Goal: Task Accomplishment & Management: Complete application form

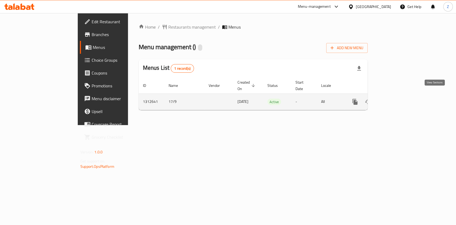
click at [400, 95] on link "enhanced table" at bounding box center [393, 101] width 13 height 13
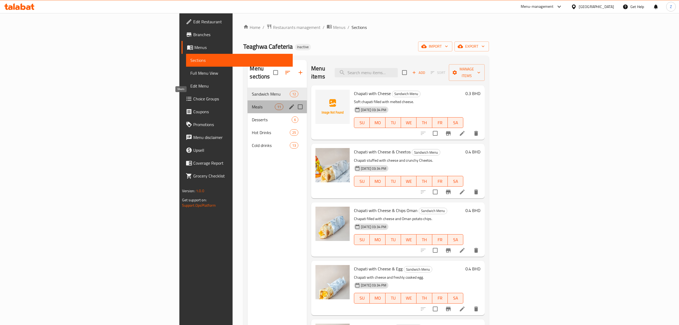
click at [252, 103] on span "Meals" at bounding box center [263, 106] width 23 height 6
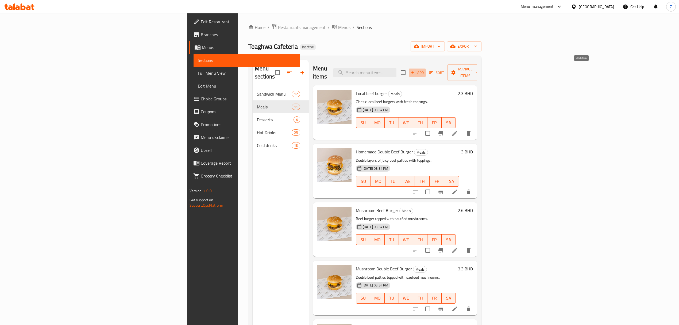
click at [414, 71] on icon "button" at bounding box center [412, 72] width 3 height 3
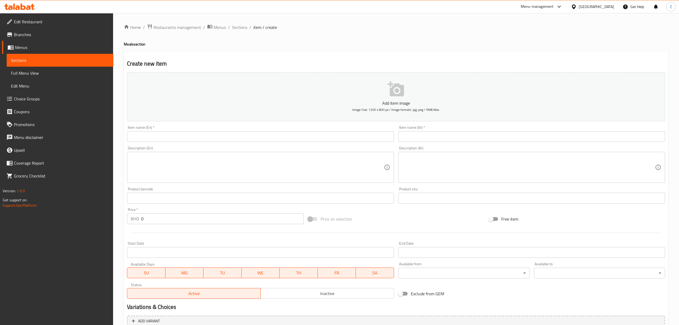
drag, startPoint x: 152, startPoint y: 131, endPoint x: 151, endPoint y: 134, distance: 3.4
click at [152, 133] on div "Item name (En)   * Item name (En) *" at bounding box center [260, 133] width 267 height 16
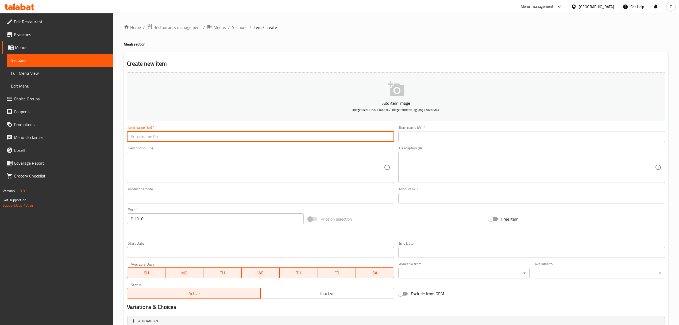
click at [151, 135] on input "text" at bounding box center [260, 136] width 267 height 11
paste input "Mini Musakan Samosa"
type input "Mini Musakan Samosa"
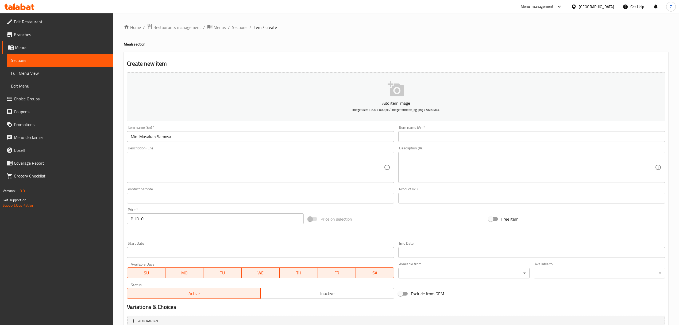
click at [144, 171] on textarea at bounding box center [257, 167] width 253 height 25
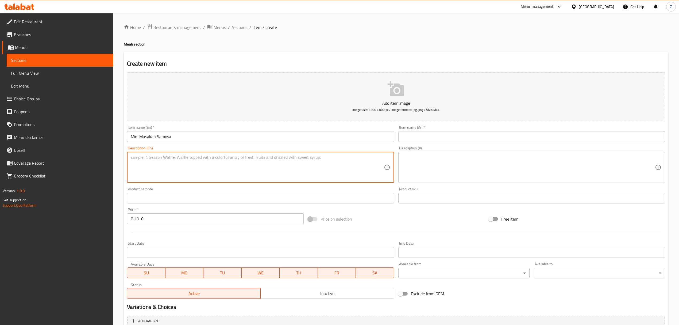
paste textarea "Crispy pastry filled with spiced chicken and savory herbs."
type textarea "Crispy pastry filled with spiced chicken and savory herbs."
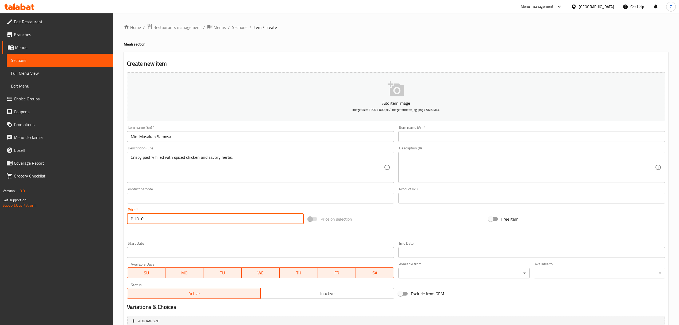
drag, startPoint x: 164, startPoint y: 220, endPoint x: 103, endPoint y: 214, distance: 60.9
click at [105, 217] on div "Edit Restaurant Branches Menus Sections Full Menu View Edit Menu Choice Groups …" at bounding box center [339, 195] width 679 height 365
type input "1.2"
click at [428, 131] on div "Item name (Ar)   * Item name (Ar) *" at bounding box center [531, 133] width 267 height 16
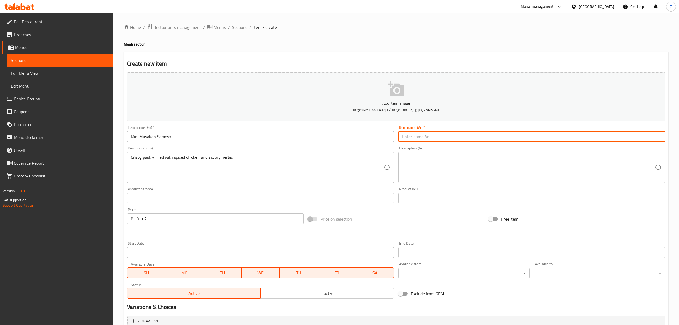
click at [422, 134] on input "text" at bounding box center [531, 136] width 267 height 11
paste input "سمبوسة مسخن صغيرة"
type input "سمبوسة مسخن صغيرة"
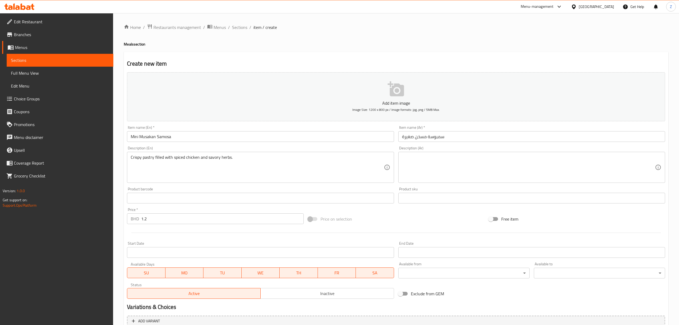
click at [433, 167] on textarea at bounding box center [528, 167] width 253 height 25
paste textarea "عجينة مقرمشة محشوة بالدجاج المتبل والأعشاب العطرية"
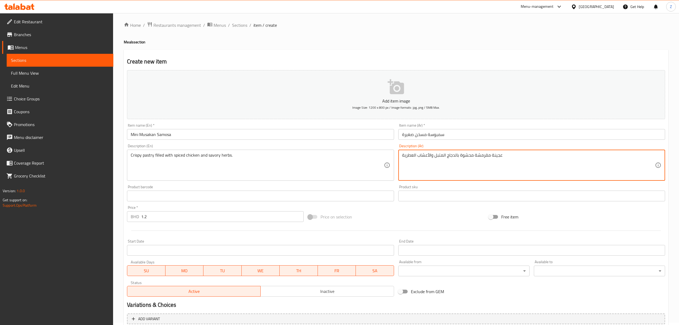
scroll to position [53, 0]
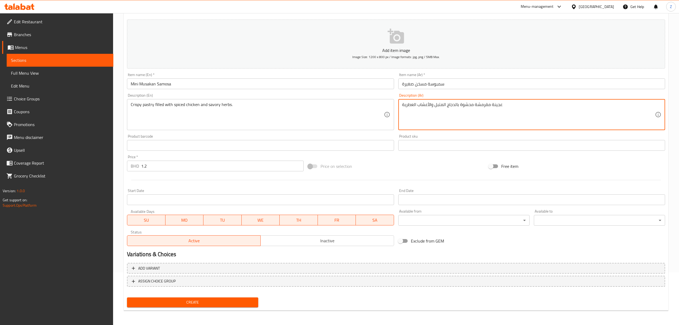
type textarea "عجينة مقرمشة محشوة بالدجاج المتبل والأعشاب العطرية"
click at [165, 225] on button "Create" at bounding box center [192, 302] width 131 height 10
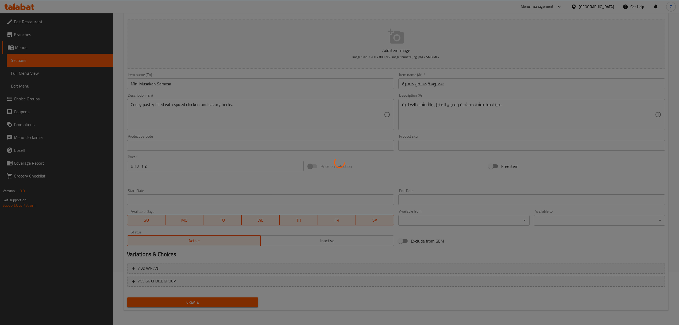
type input "0"
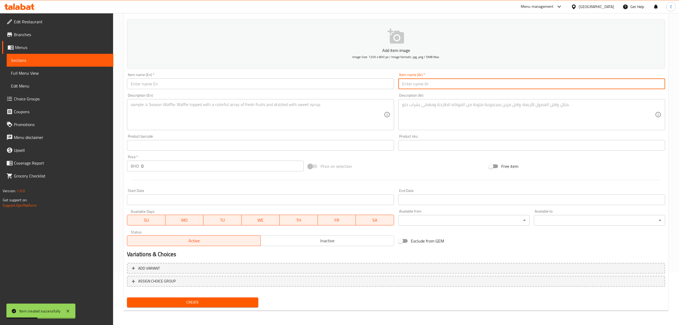
click at [456, 83] on input "text" at bounding box center [531, 83] width 267 height 11
paste input "سمبوسة تيكا بالليمون صغيرة"
type input "سمبوسة تيكا بالليمون صغيرة"
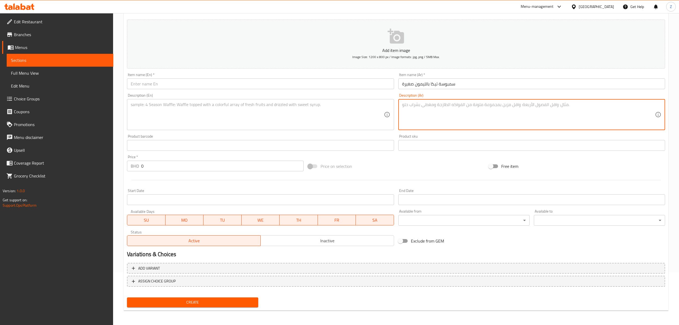
click at [405, 110] on textarea at bounding box center [528, 114] width 253 height 25
paste textarea "سمبوسة ذهبية محشوة بنكهات تيكا منعشة ممزوجة بعصير الليمون."
type textarea "سمبوسة ذهبية محشوة بنكهات تيكا منعشة ممزوجة بعصير الليمون."
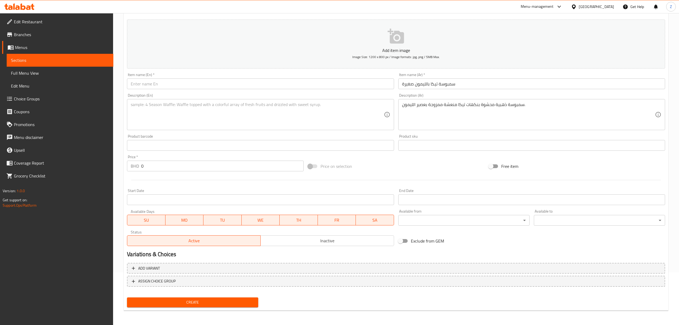
click at [169, 113] on textarea at bounding box center [257, 114] width 253 height 25
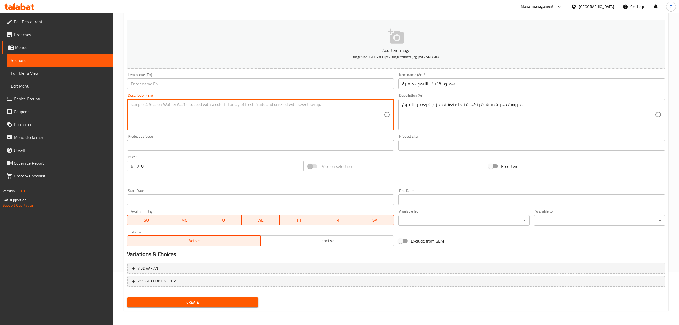
paste textarea "Golden samosa stuffed with tangy lemon-infused tikka flavors."
type textarea "Golden samosa stuffed with tangy lemon-infused tikka flavors."
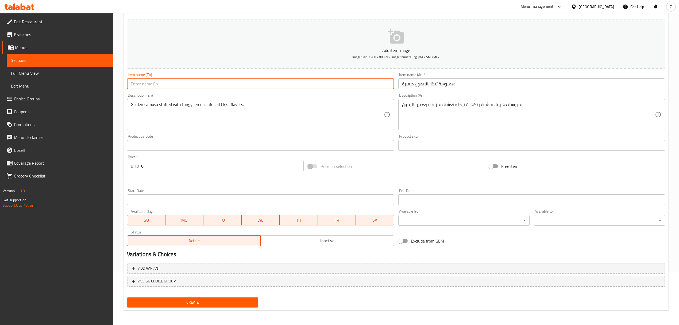
click at [172, 83] on input "text" at bounding box center [260, 83] width 267 height 11
paste input "Mini Lemon [PERSON_NAME]"
type input "Mini Lemon [PERSON_NAME]"
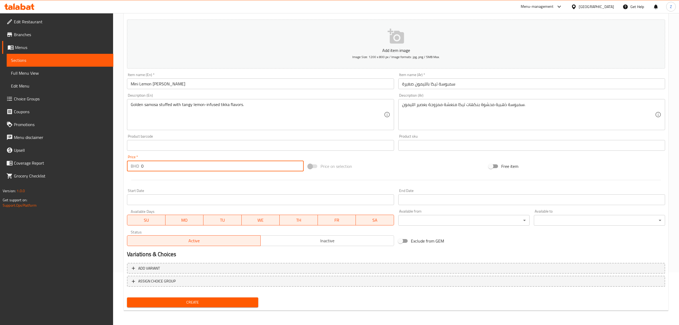
drag, startPoint x: 151, startPoint y: 166, endPoint x: 108, endPoint y: 164, distance: 43.1
click at [109, 165] on div "Edit Restaurant Branches Menus Sections Full Menu View Edit Menu Choice Groups …" at bounding box center [339, 142] width 679 height 365
type input "1.7"
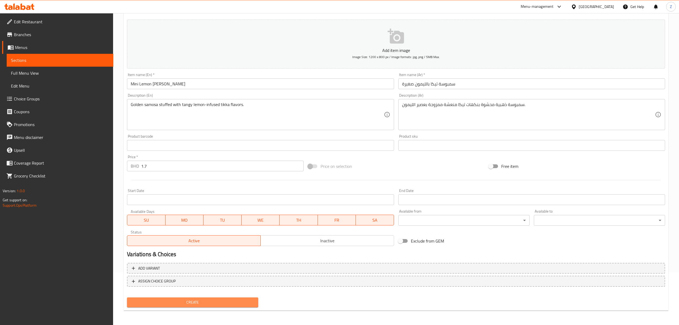
click at [167, 225] on button "Create" at bounding box center [192, 302] width 131 height 10
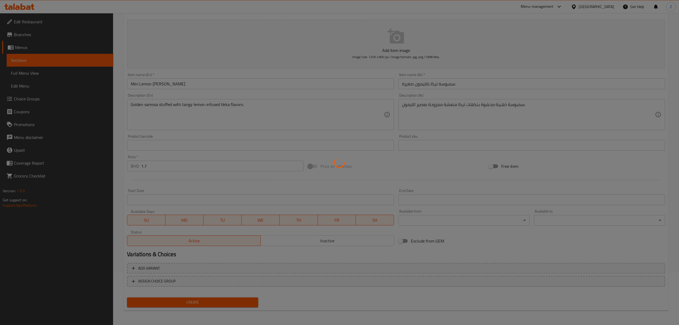
type input "0"
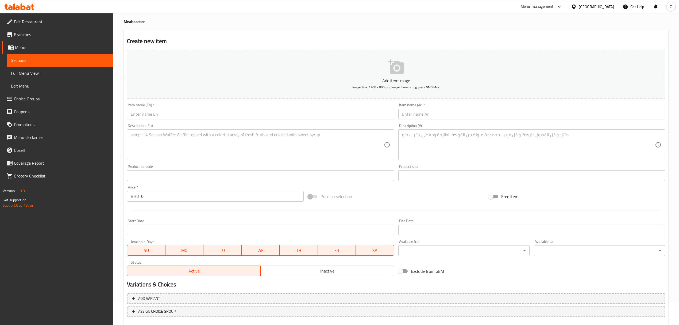
scroll to position [0, 0]
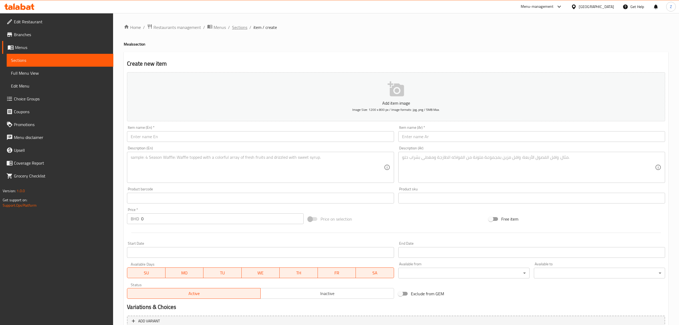
click at [238, 25] on span "Sections" at bounding box center [239, 27] width 15 height 6
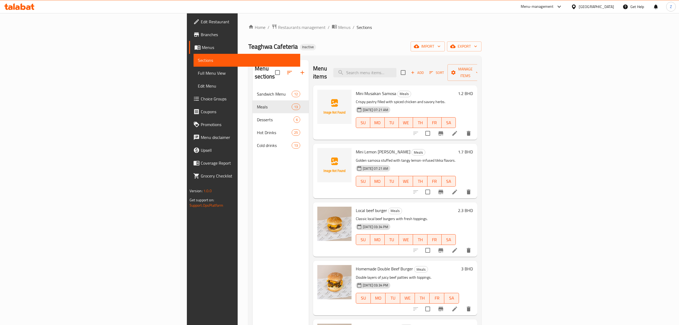
click at [436, 157] on p "Golden samosa stuffed with tangy lemon-infused tikka flavors." at bounding box center [406, 160] width 100 height 7
click at [278, 30] on span "Restaurants management" at bounding box center [302, 27] width 48 height 6
